Goal: Information Seeking & Learning: Learn about a topic

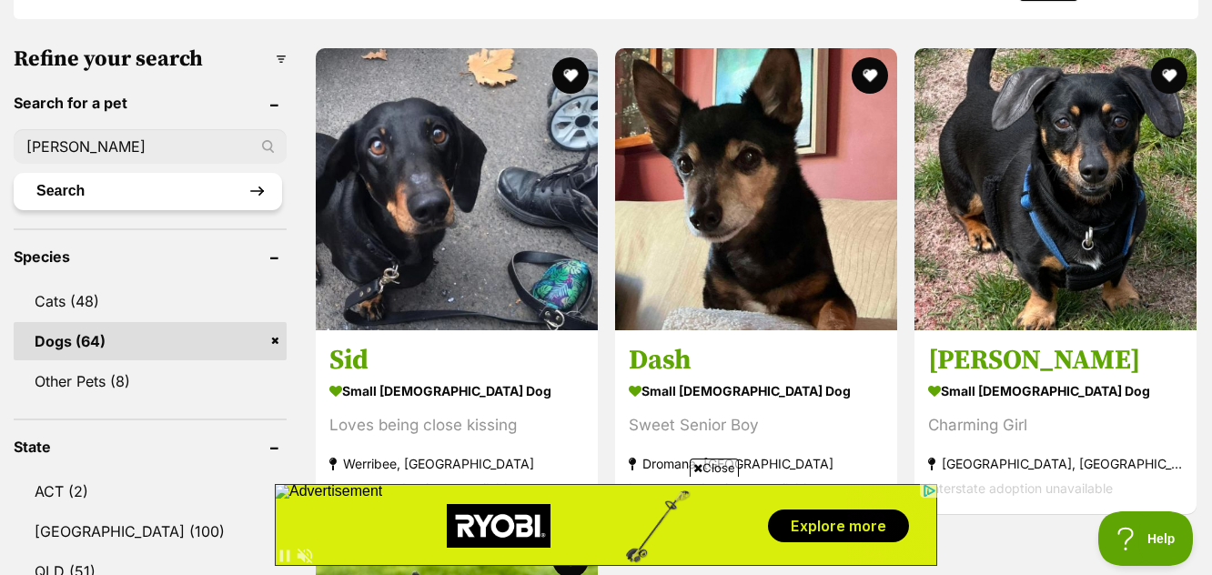
type input "[PERSON_NAME]"
click at [191, 196] on button "Search" at bounding box center [148, 191] width 268 height 36
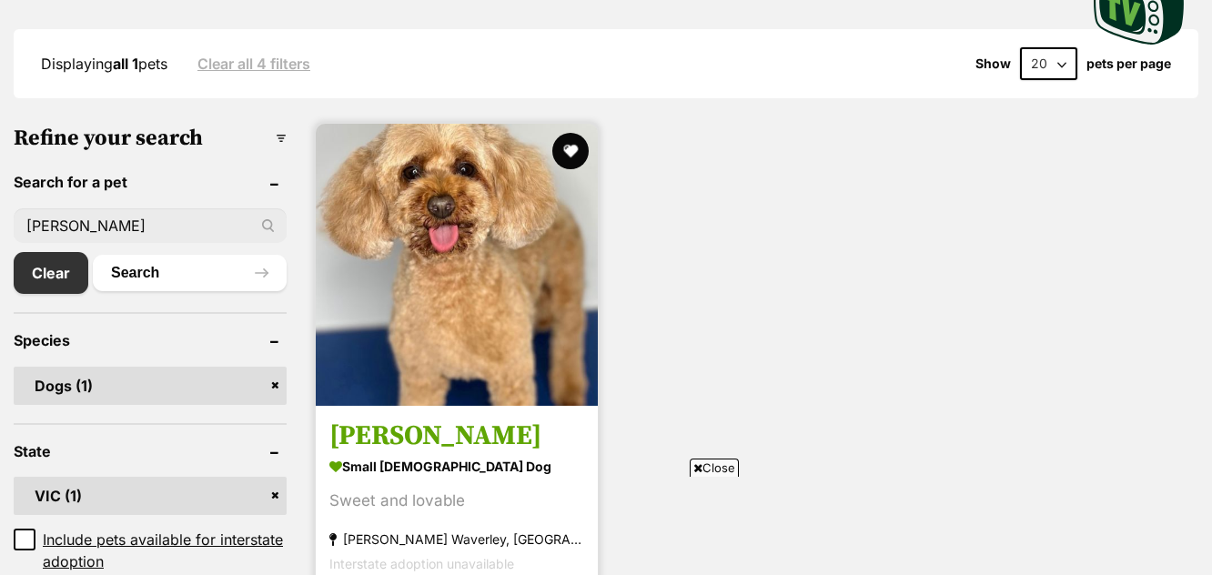
scroll to position [546, 0]
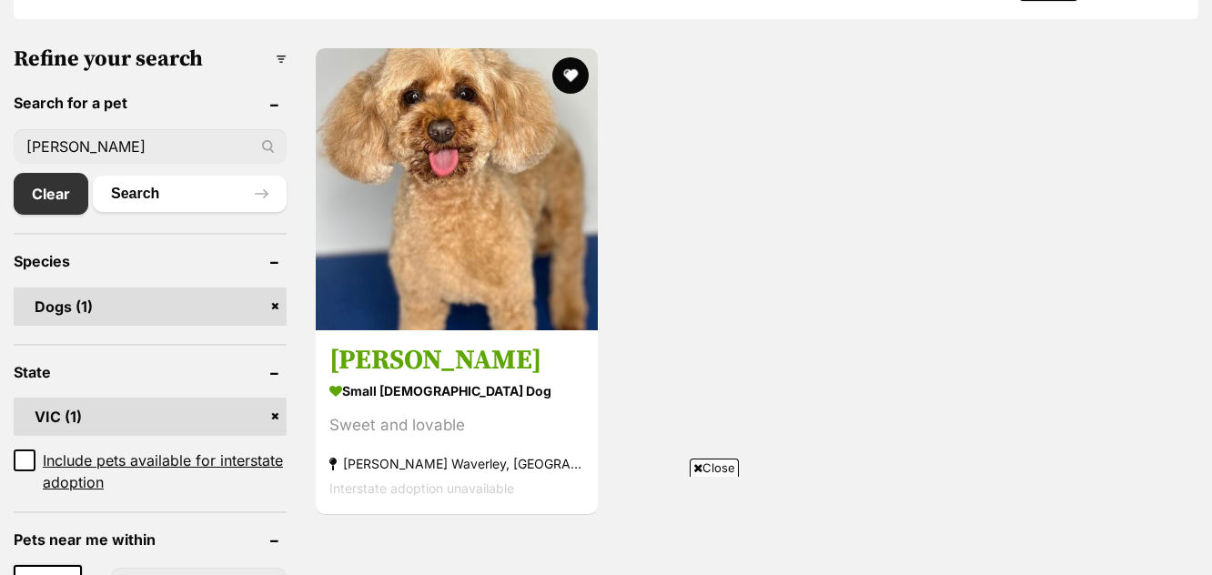
drag, startPoint x: 507, startPoint y: 234, endPoint x: 662, endPoint y: 281, distance: 161.8
click at [507, 234] on img at bounding box center [457, 189] width 282 height 282
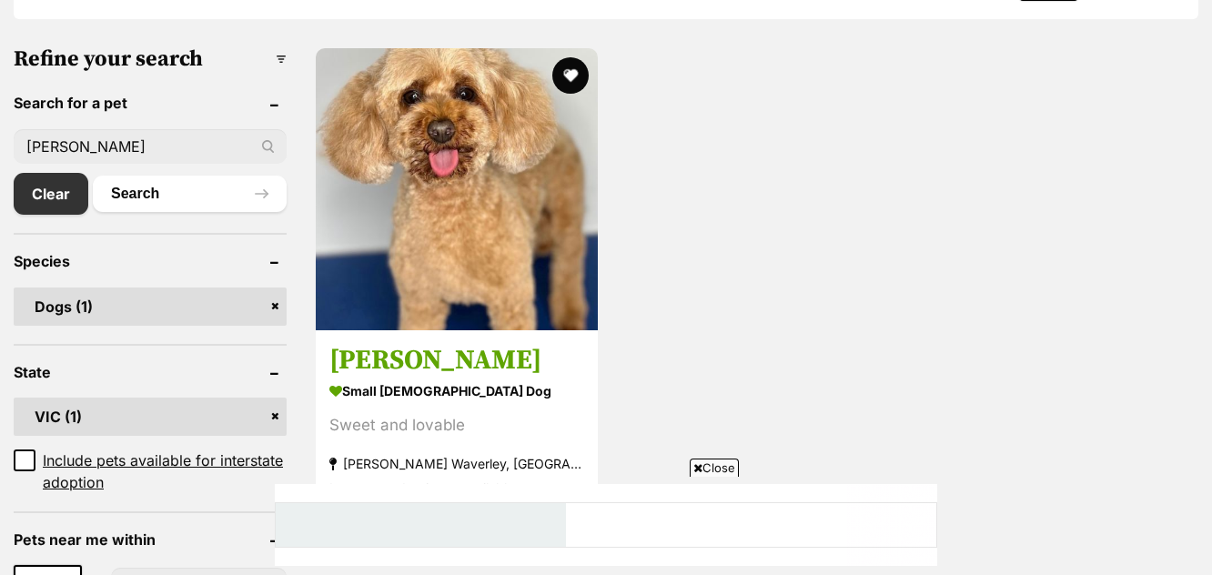
scroll to position [0, 0]
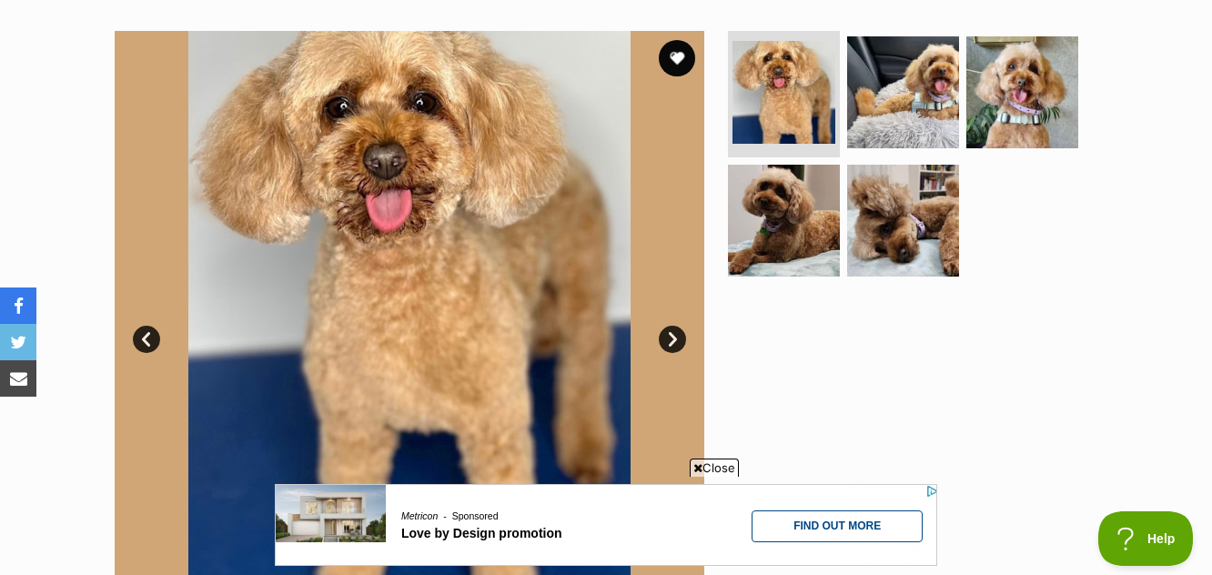
scroll to position [273, 0]
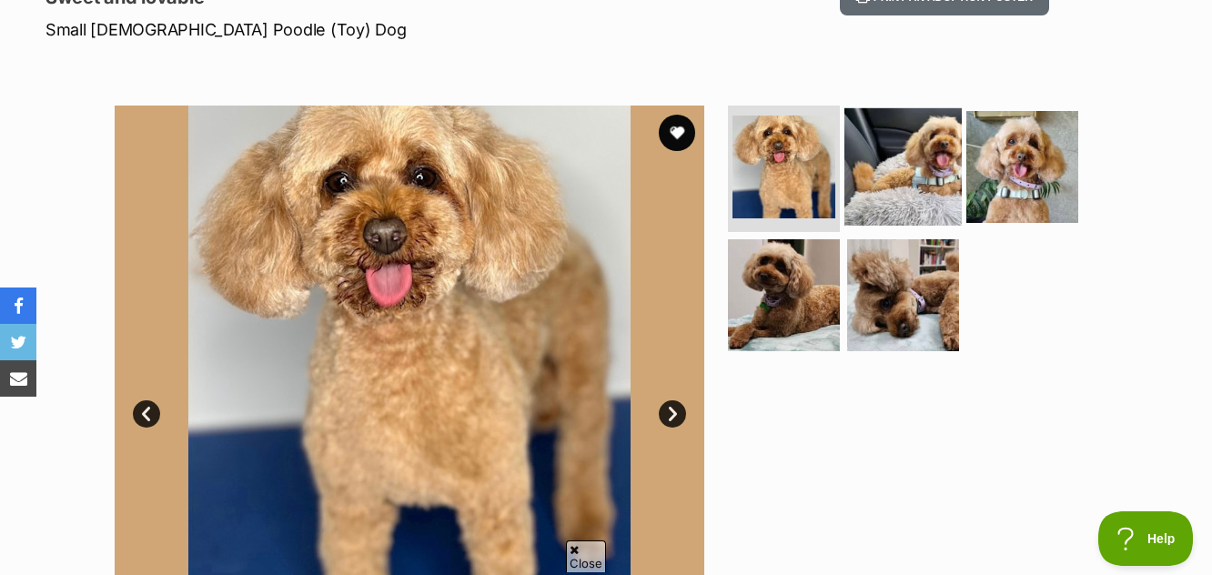
click at [929, 166] on img at bounding box center [902, 165] width 117 height 117
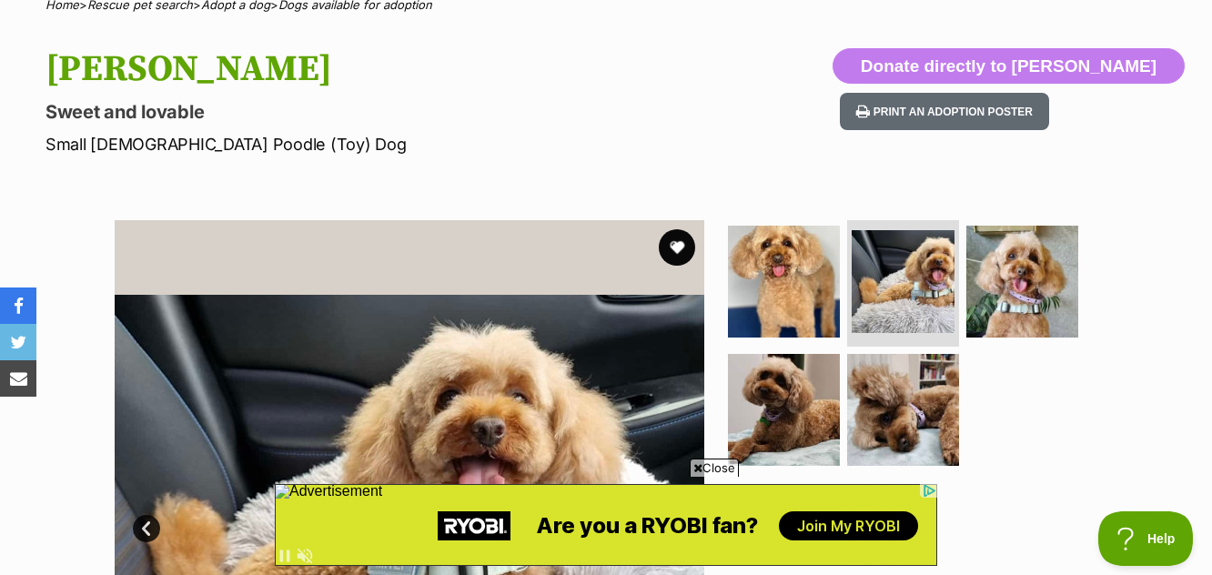
scroll to position [91, 0]
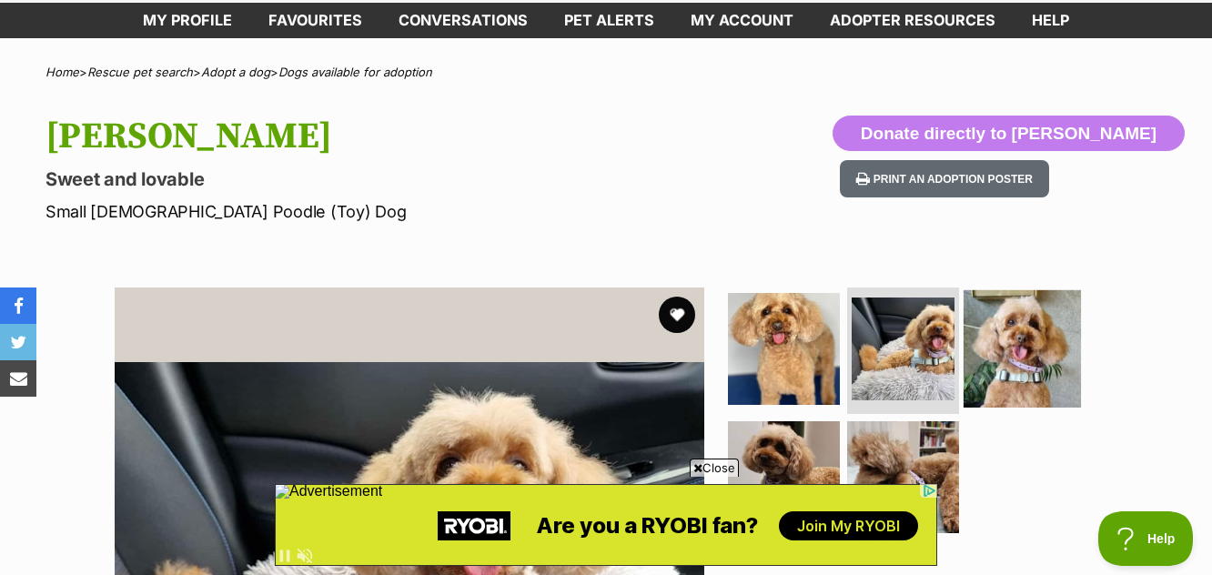
click at [1026, 364] on img at bounding box center [1022, 347] width 117 height 117
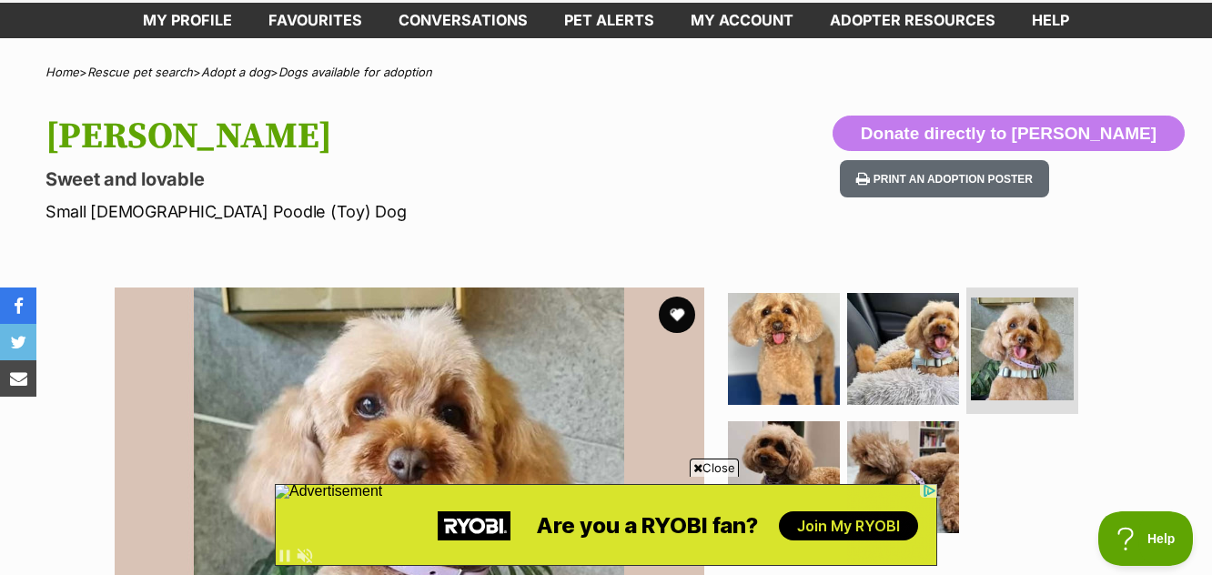
scroll to position [273, 0]
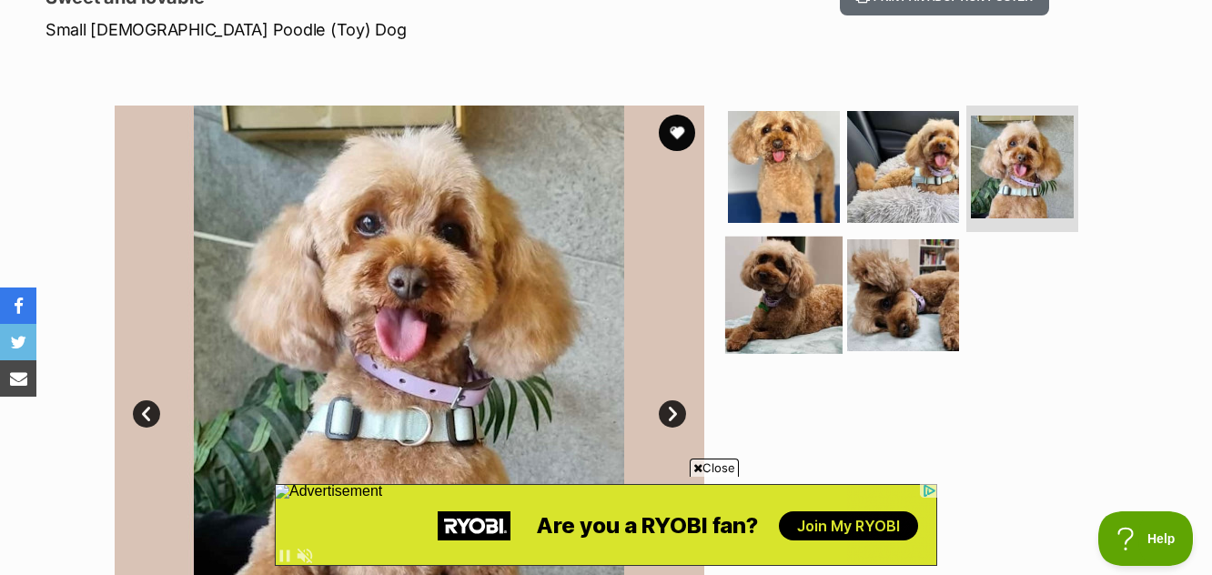
click at [757, 312] on img at bounding box center [783, 295] width 117 height 117
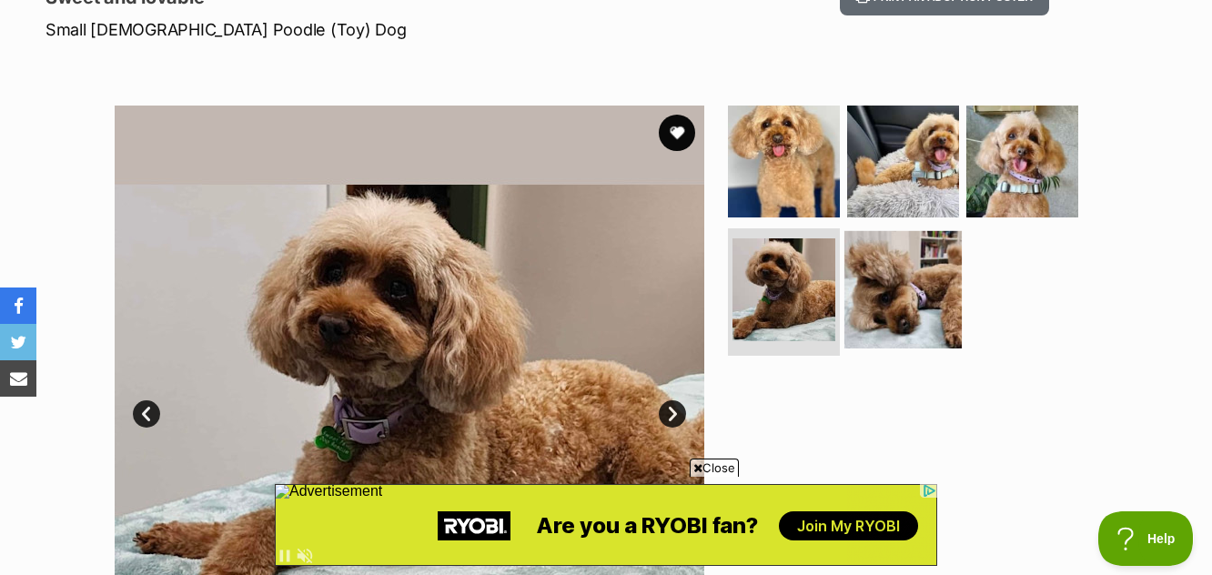
click at [888, 318] on img at bounding box center [902, 289] width 117 height 117
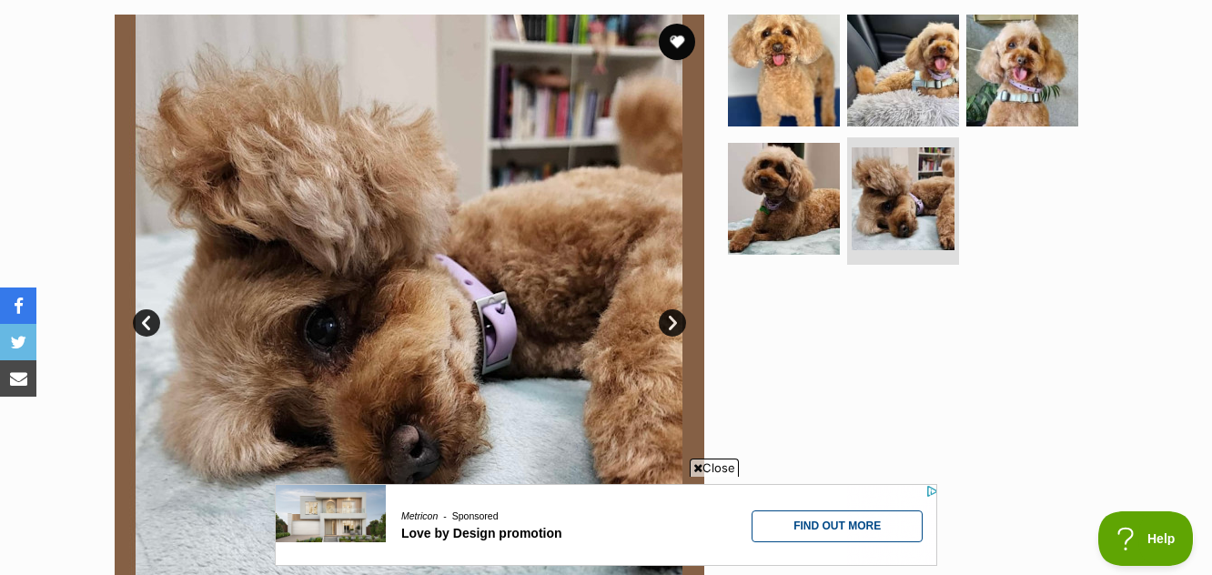
scroll to position [0, 0]
click at [1030, 88] on img at bounding box center [1022, 69] width 117 height 117
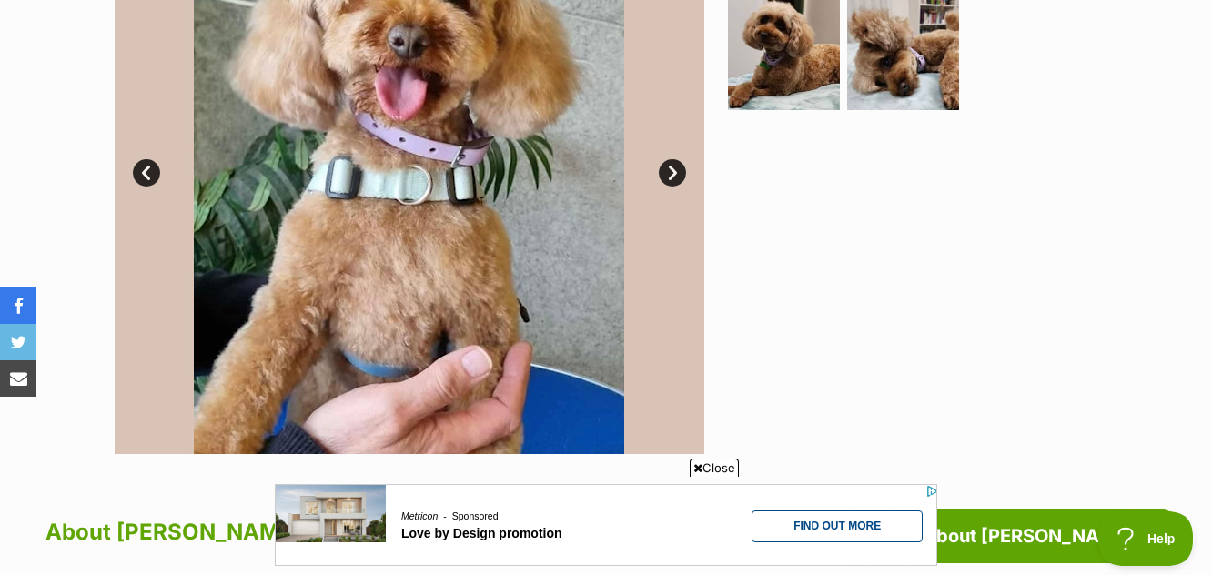
scroll to position [546, 0]
